Goal: Transaction & Acquisition: Purchase product/service

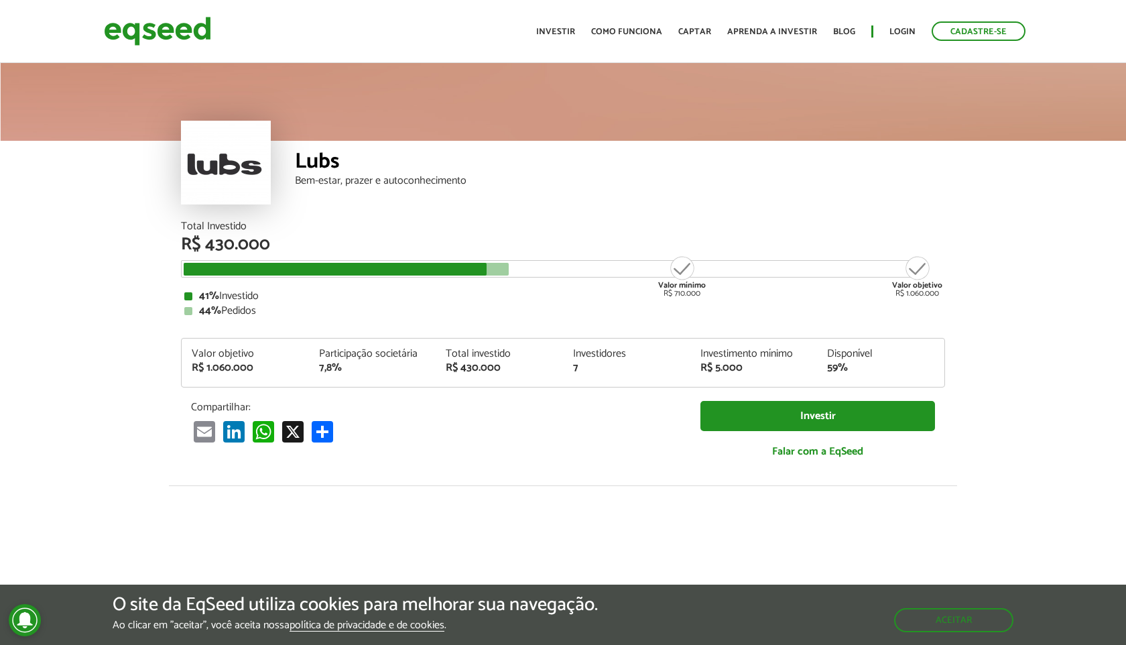
click at [253, 153] on div at bounding box center [226, 163] width 90 height 84
click at [167, 8] on header "Cadastre-se Toggle navigation Toggle navigation Início Investir Como funciona C…" at bounding box center [563, 31] width 1126 height 63
click at [167, 25] on img at bounding box center [157, 31] width 107 height 36
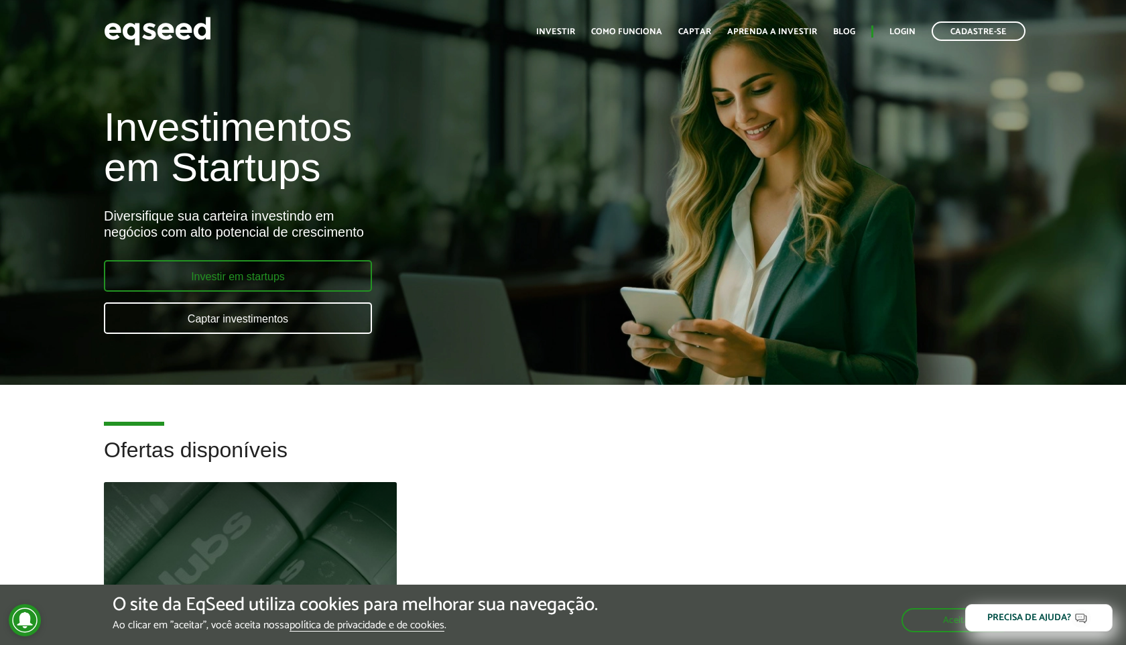
click at [318, 269] on link "Investir em startups" at bounding box center [238, 275] width 268 height 31
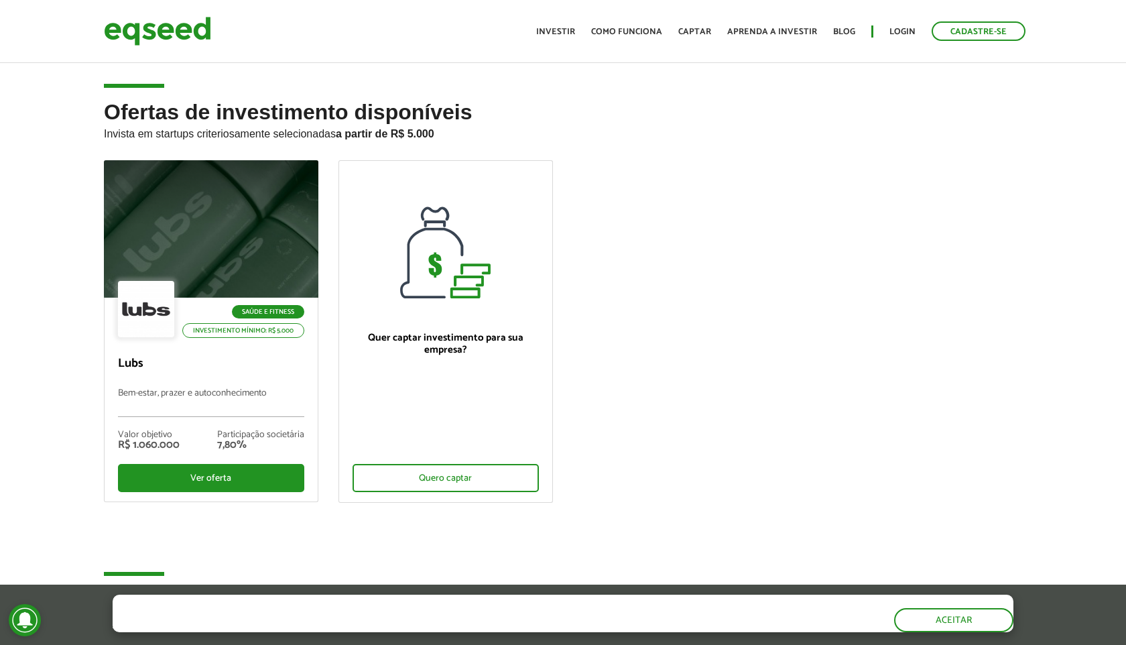
click at [640, 119] on h2 "Ofertas de investimento disponíveis Invista em startups criteriosamente selecio…" at bounding box center [563, 130] width 918 height 60
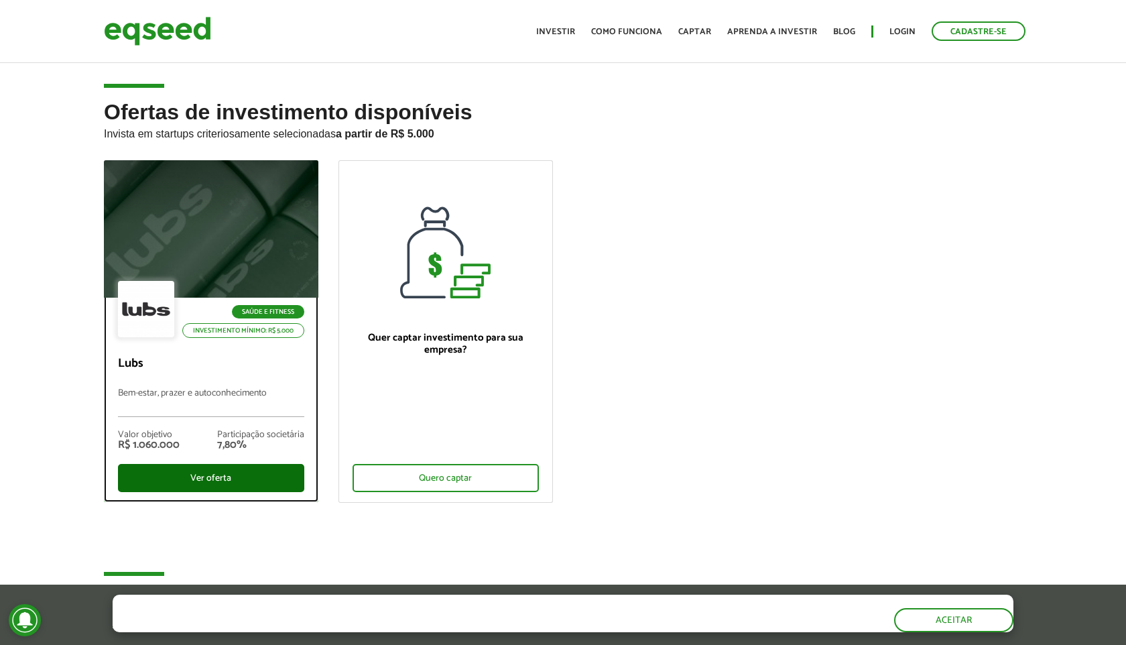
click at [204, 469] on div "Ver oferta" at bounding box center [211, 478] width 186 height 28
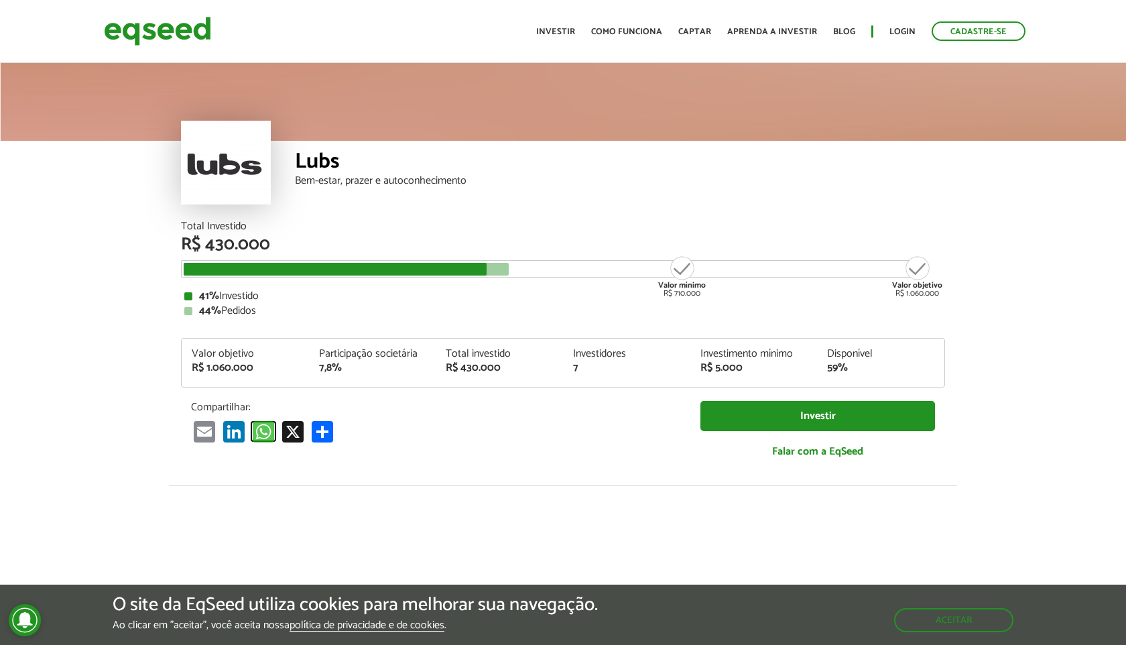
click at [266, 427] on link "WhatsApp" at bounding box center [263, 431] width 27 height 22
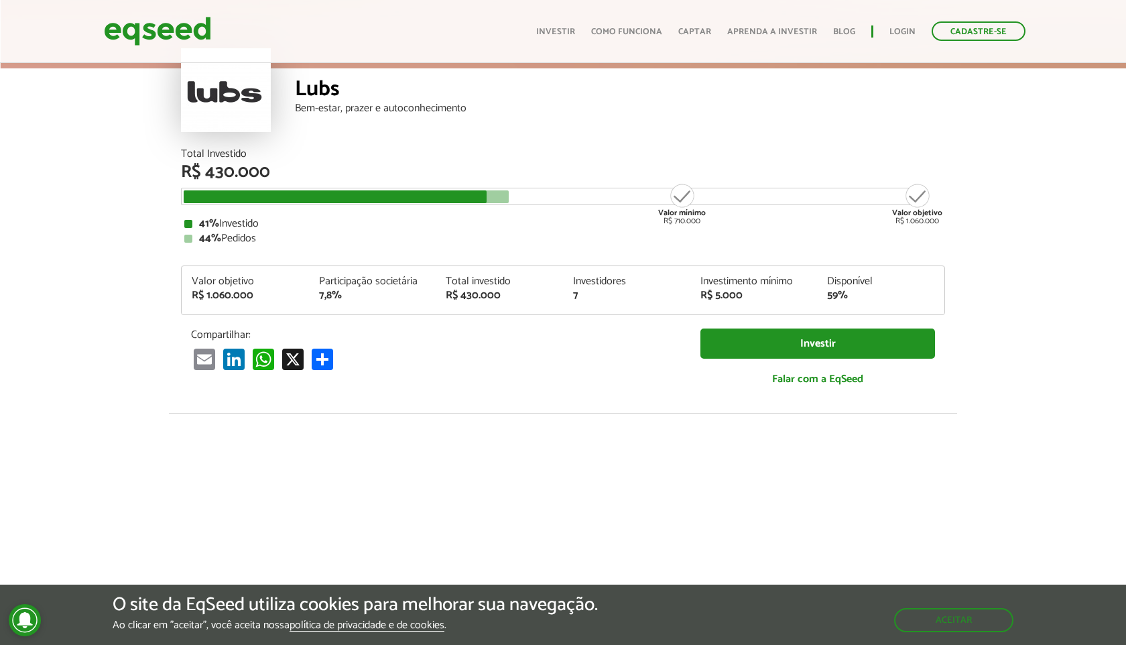
drag, startPoint x: 753, startPoint y: 294, endPoint x: 738, endPoint y: 294, distance: 14.7
click at [738, 294] on div "R$ 5.000" at bounding box center [753, 295] width 107 height 11
drag, startPoint x: 697, startPoint y: 277, endPoint x: 761, endPoint y: 291, distance: 66.0
click at [761, 291] on div "Investimento mínimo R$ 5.000" at bounding box center [753, 288] width 127 height 25
click at [347, 152] on div "Total Investido" at bounding box center [563, 154] width 764 height 11
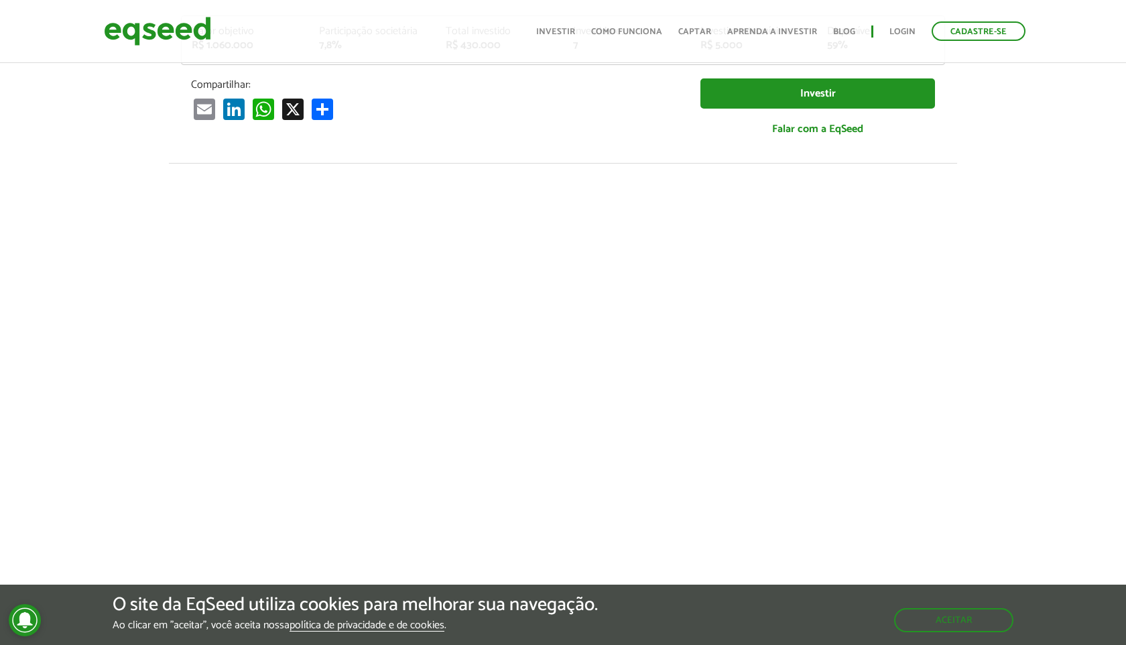
scroll to position [0, 0]
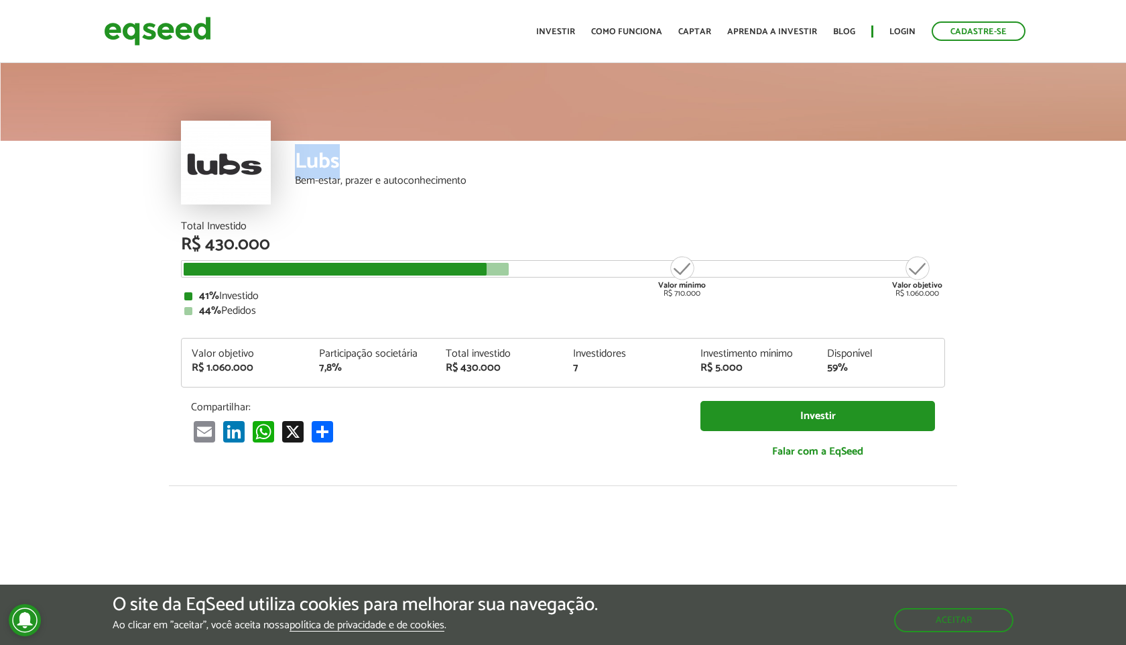
drag, startPoint x: 354, startPoint y: 165, endPoint x: 291, endPoint y: 165, distance: 63.0
click at [291, 165] on div "Lubs Bem-estar, prazer e autoconhecimento" at bounding box center [563, 181] width 764 height 80
copy div "Lubs"
click at [727, 417] on link "Investir" at bounding box center [817, 416] width 234 height 30
